Goal: Information Seeking & Learning: Learn about a topic

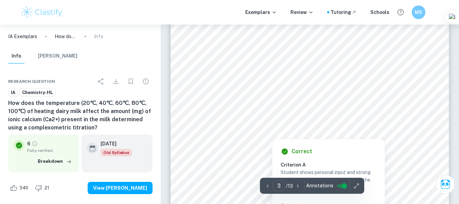
scroll to position [1020, 0]
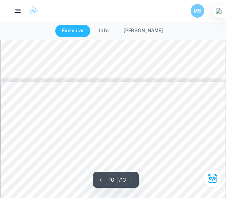
scroll to position [2656, 0]
click at [67, 113] on span "Percentage loss of calcium = 4.85%" at bounding box center [56, 111] width 58 height 4
click at [69, 120] on span "The graph of this data is shown below:" at bounding box center [58, 122] width 63 height 4
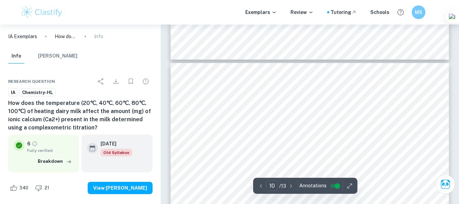
type input "9"
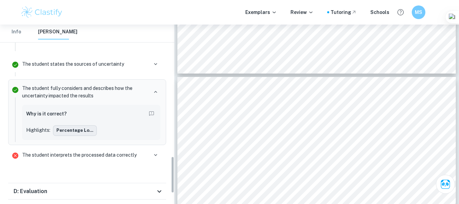
scroll to position [636, 0]
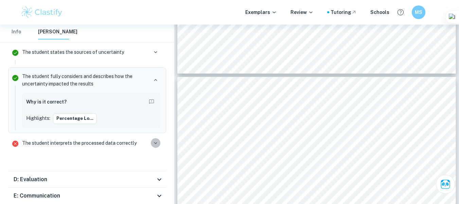
click at [156, 144] on icon "button" at bounding box center [156, 143] width 6 height 6
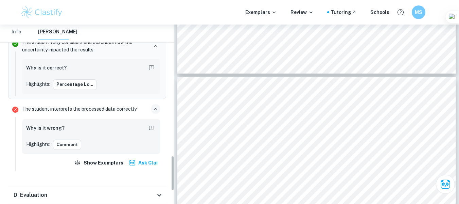
scroll to position [704, 0]
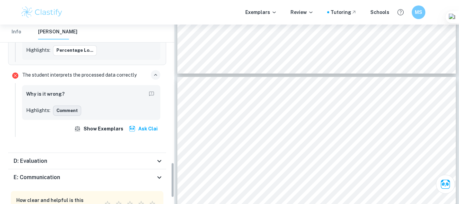
click at [62, 110] on button "Comment" at bounding box center [67, 110] width 28 height 10
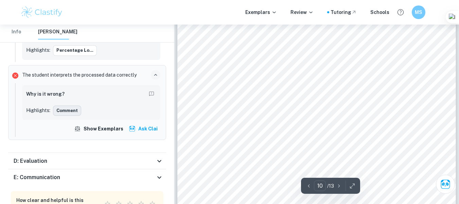
scroll to position [3387, 0]
drag, startPoint x: 424, startPoint y: 114, endPoint x: 419, endPoint y: 113, distance: 4.8
click at [424, 114] on div "Percentage loss of calcium = 4.85% The graph of this data is shown below: Perce…" at bounding box center [316, 98] width 279 height 361
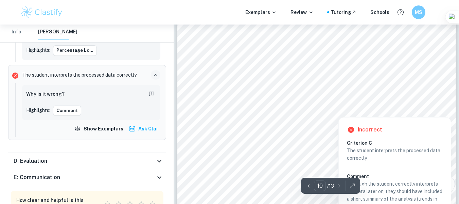
click at [415, 111] on div at bounding box center [413, 109] width 14 height 14
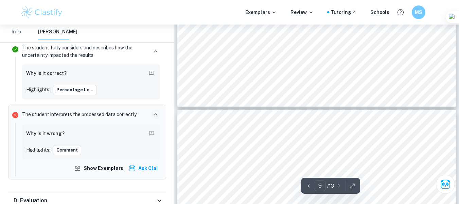
scroll to position [3149, 0]
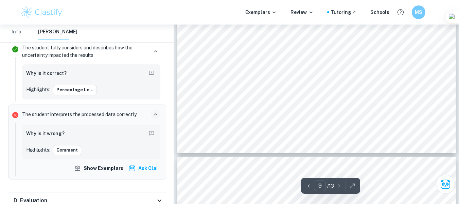
click at [267, 190] on div at bounding box center [246, 196] width 72 height 14
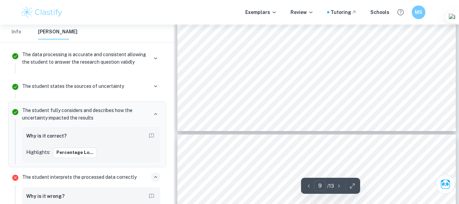
scroll to position [3183, 0]
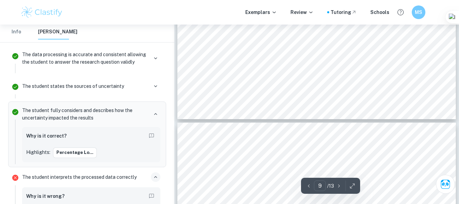
click at [259, 157] on div at bounding box center [246, 162] width 72 height 14
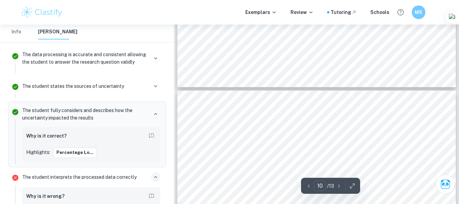
scroll to position [3217, 0]
click at [274, 124] on div at bounding box center [246, 128] width 72 height 14
click at [274, 124] on span "Percentage loss of calcium = 4.85%" at bounding box center [246, 124] width 72 height 5
click at [270, 121] on div at bounding box center [246, 128] width 72 height 14
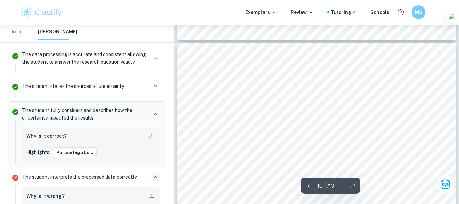
scroll to position [3251, 0]
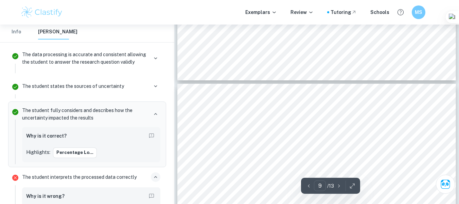
type input "10"
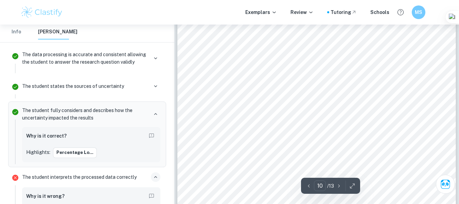
scroll to position [3353, 0]
click at [236, 133] on div at bounding box center [237, 70] width 55 height 132
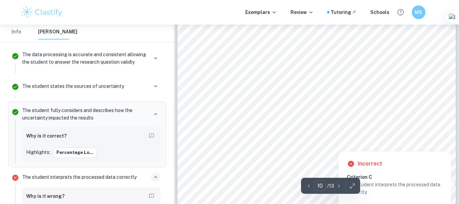
click at [410, 140] on div at bounding box center [413, 143] width 14 height 14
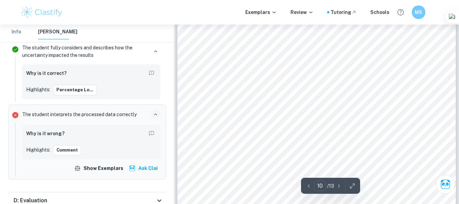
scroll to position [3319, 0]
